Goal: Task Accomplishment & Management: Manage account settings

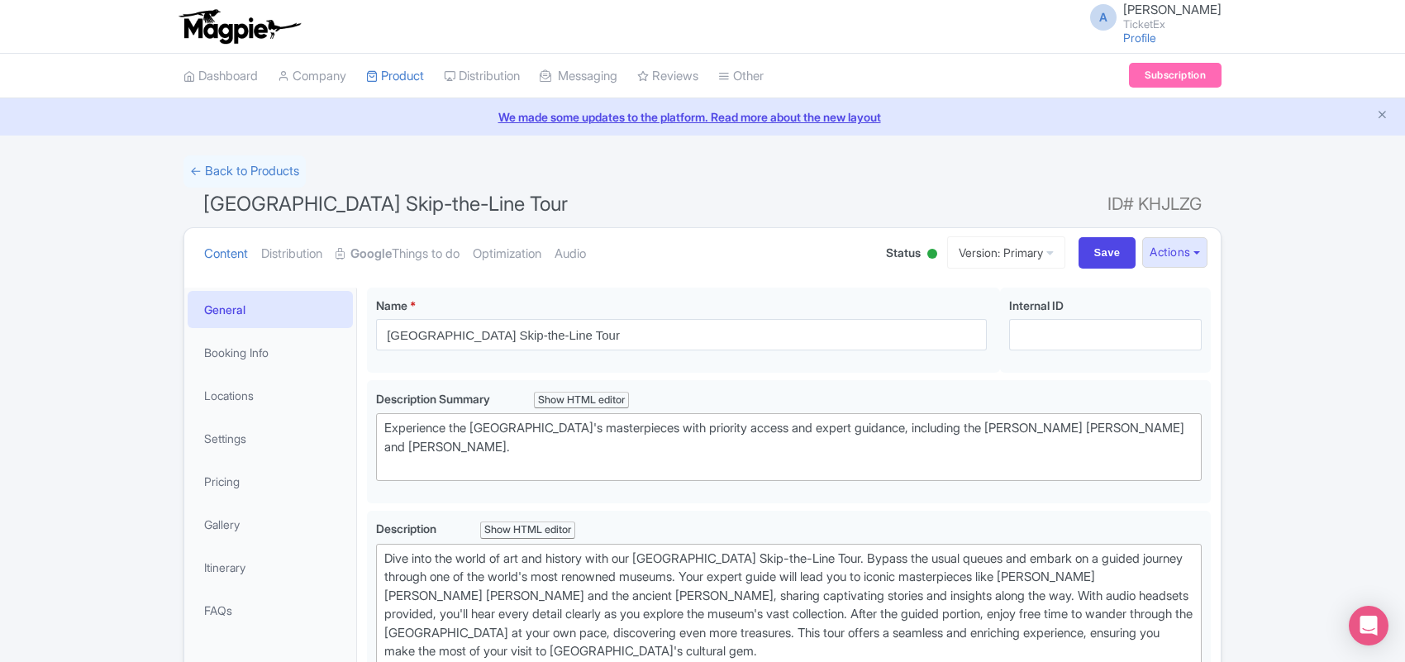
type trix-editor "<div>Dive into the world of art and history with our Louvre Museum Skip-the-Lin…"
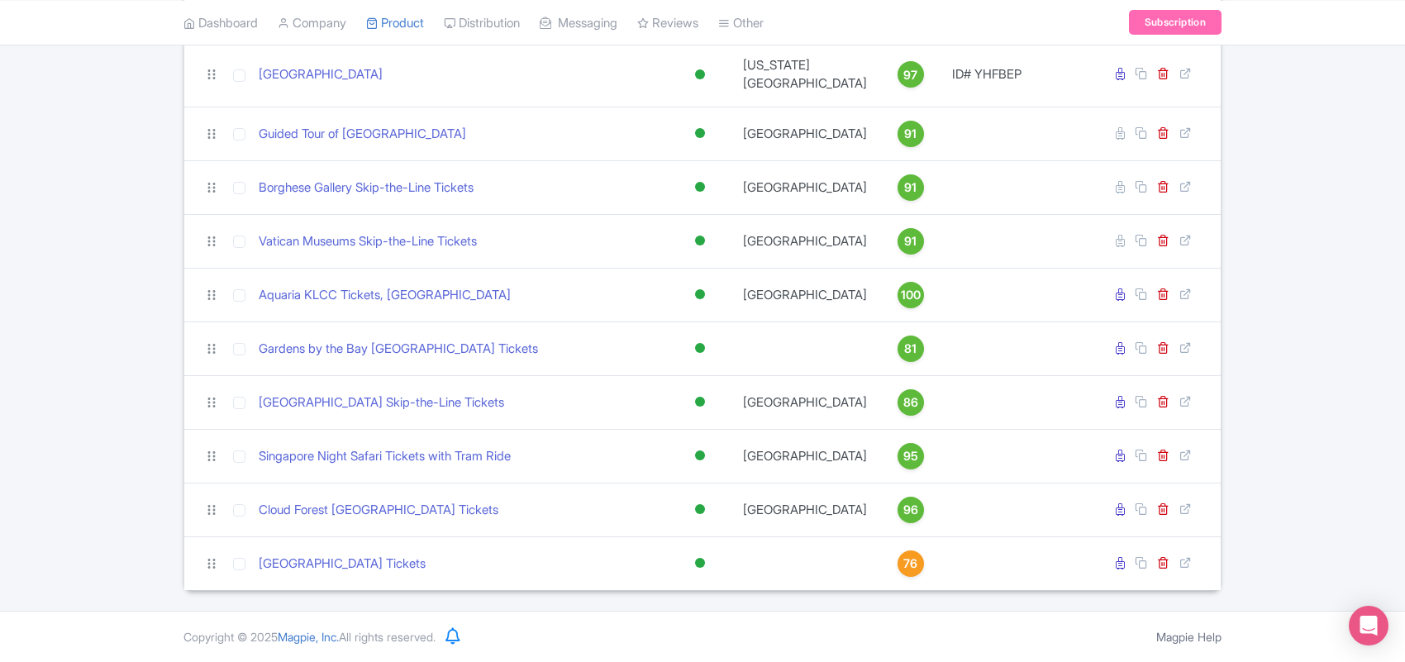
scroll to position [2067, 0]
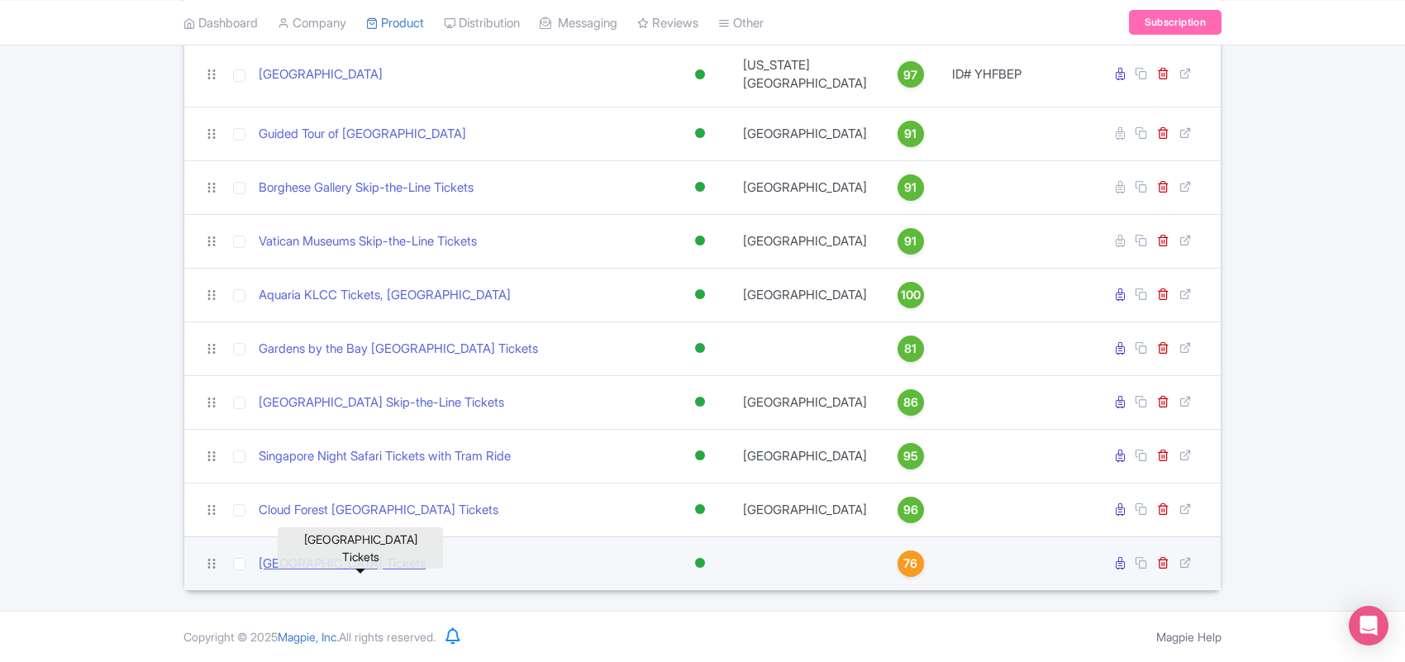
click at [411, 559] on link "Adventure Cove Waterpark Tickets" at bounding box center [342, 563] width 167 height 19
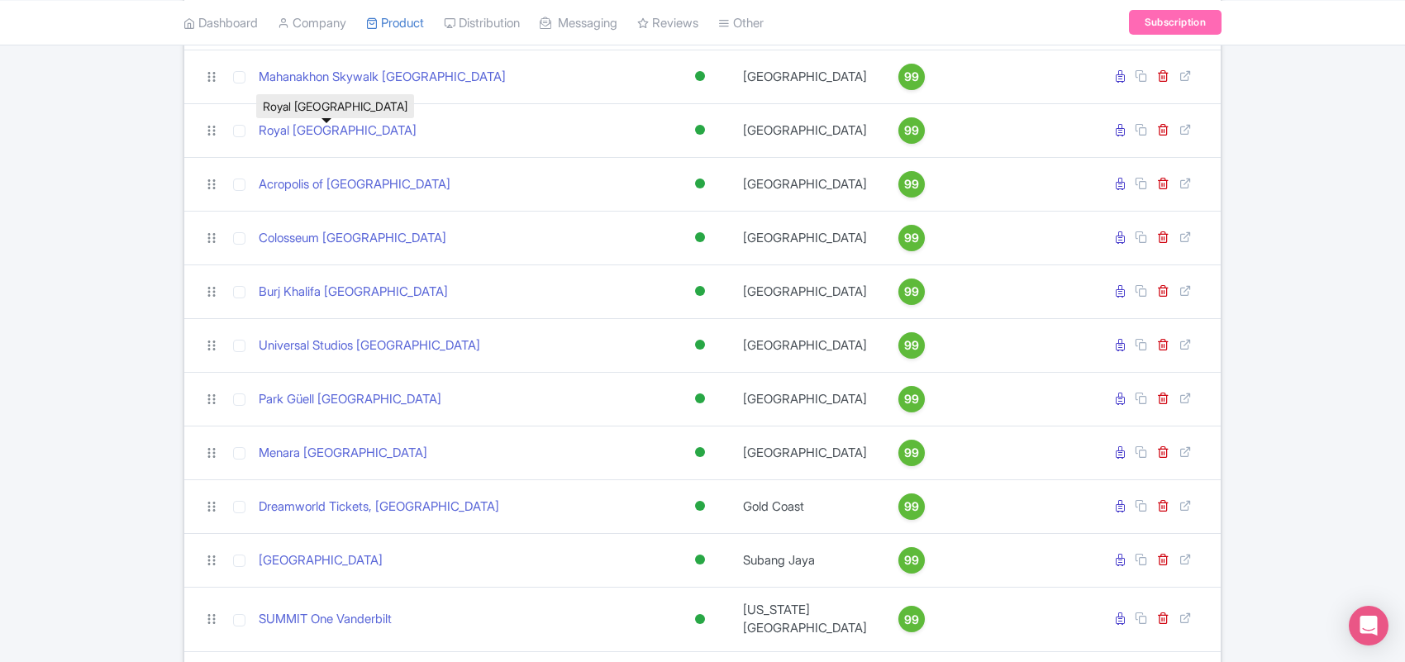
scroll to position [112, 0]
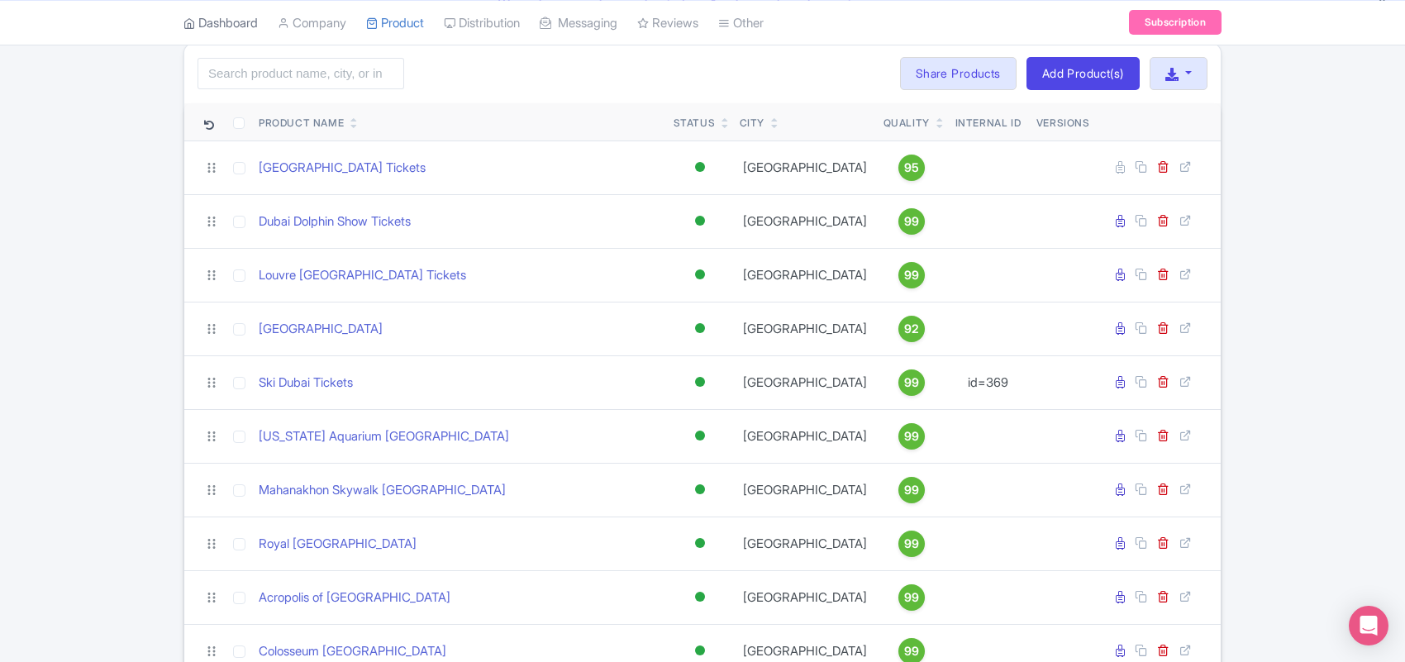
click at [240, 18] on link "Dashboard" at bounding box center [220, 22] width 74 height 45
